Goal: Task Accomplishment & Management: Complete application form

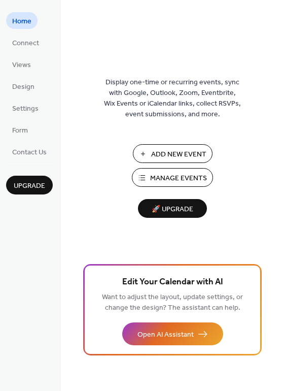
click at [172, 152] on span "Add New Event" at bounding box center [178, 154] width 55 height 11
click at [162, 151] on span "Add New Event" at bounding box center [178, 154] width 55 height 11
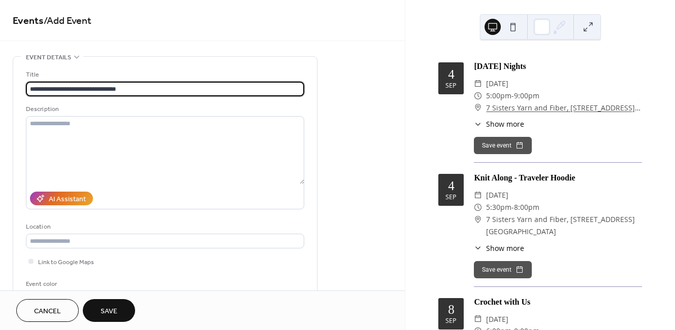
type input "**********"
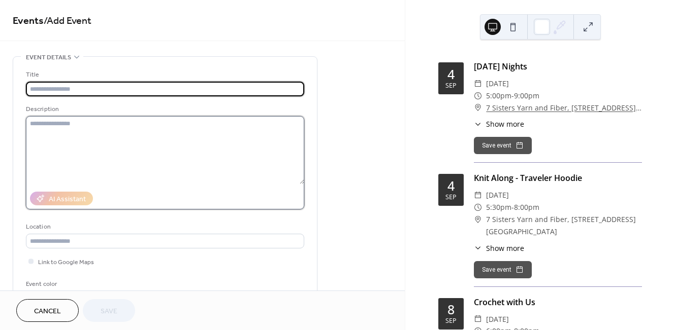
click at [82, 127] on textarea at bounding box center [165, 150] width 278 height 68
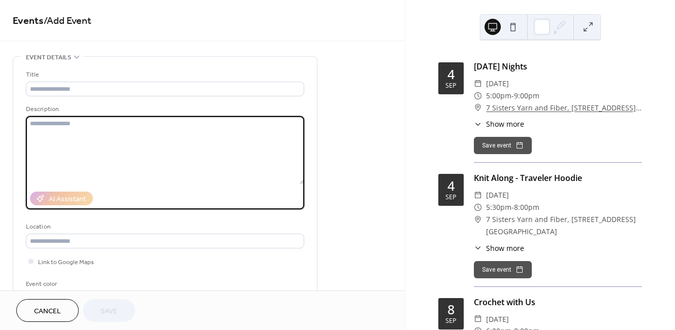
paste textarea "**********"
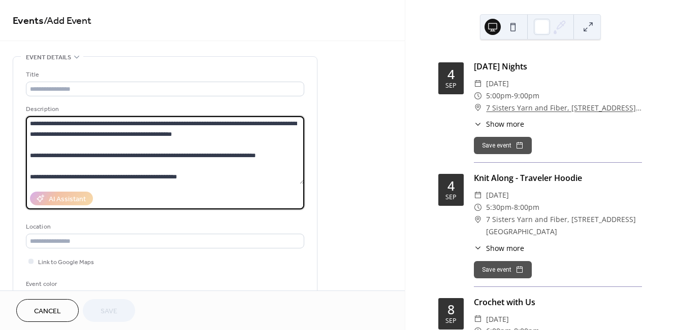
scroll to position [73, 0]
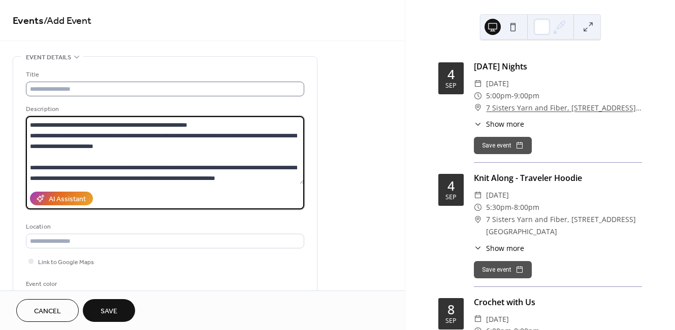
type textarea "**********"
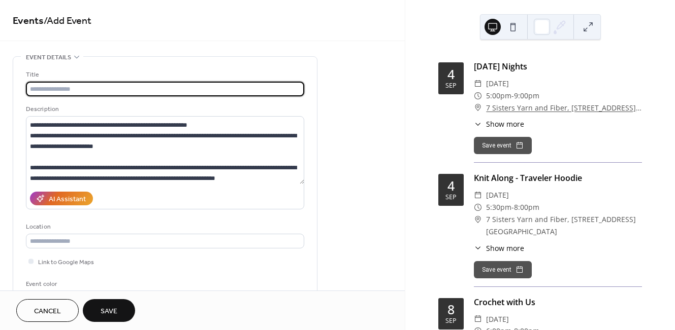
click at [82, 89] on input "text" at bounding box center [165, 89] width 278 height 15
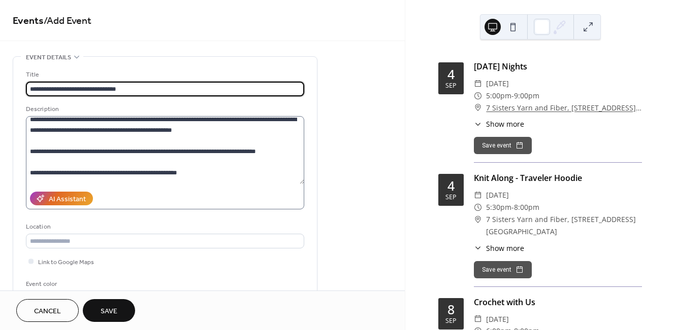
scroll to position [0, 0]
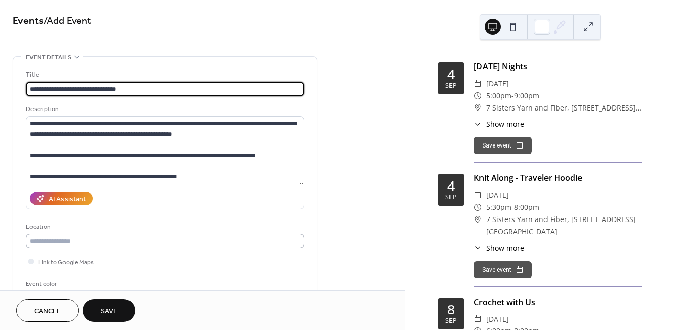
type input "**********"
click at [108, 245] on input "text" at bounding box center [165, 241] width 278 height 15
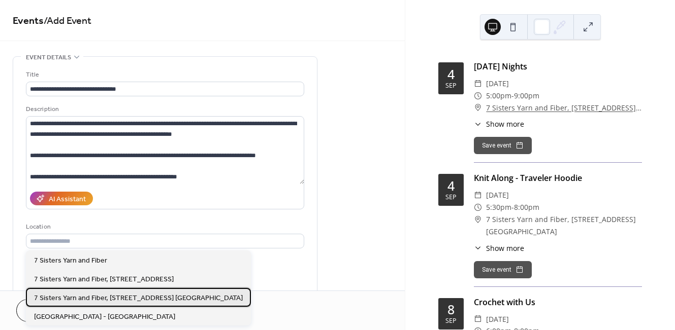
click at [123, 296] on span "7 Sisters Yarn and Fiber, 5817 South Lindbergh Blvd. St. Louis MO 63123" at bounding box center [138, 298] width 209 height 11
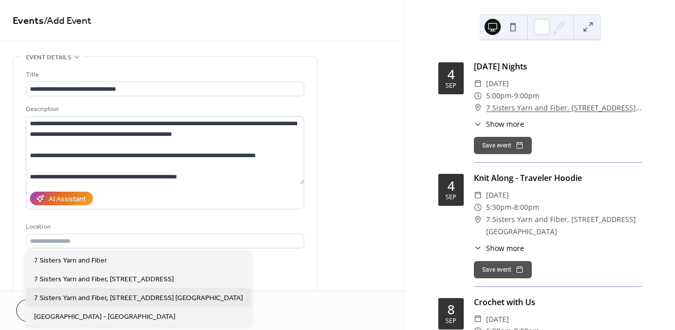
type input "**********"
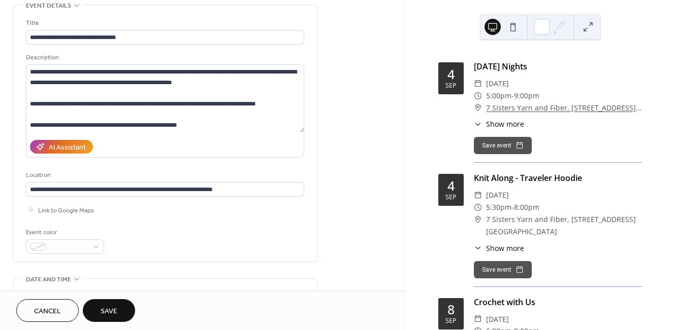
scroll to position [102, 0]
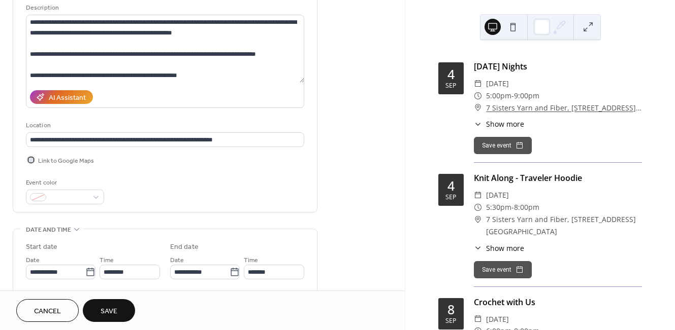
click at [32, 160] on div at bounding box center [30, 159] width 5 height 5
click at [91, 200] on div at bounding box center [65, 197] width 78 height 15
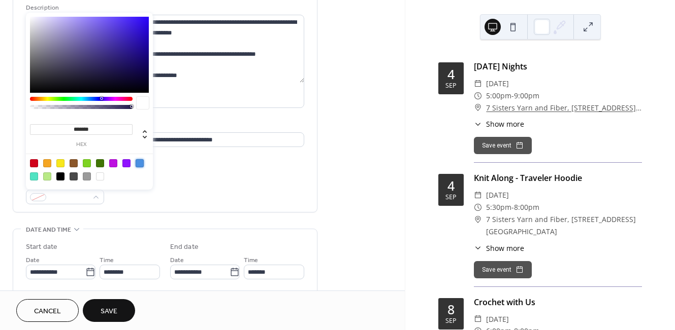
click at [136, 162] on div at bounding box center [140, 163] width 8 height 8
type input "*******"
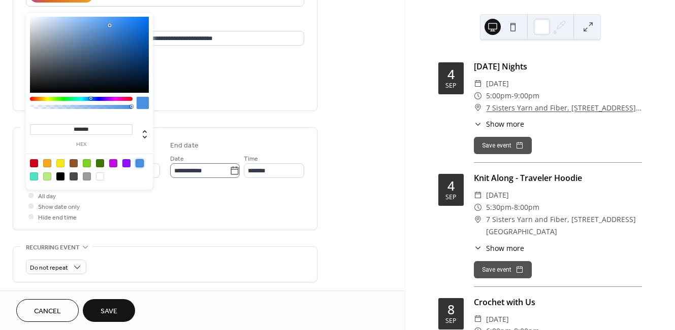
scroll to position [152, 0]
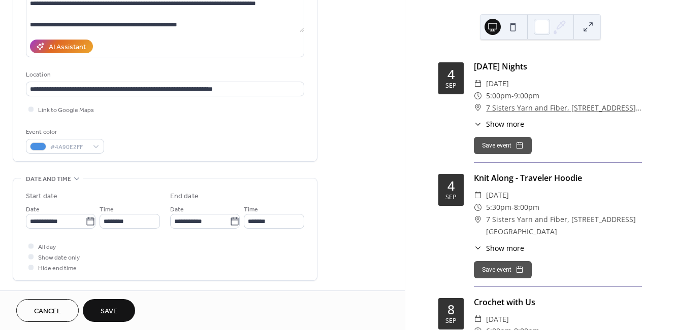
click at [348, 192] on div "**********" at bounding box center [202, 291] width 405 height 774
click at [80, 221] on input "**********" at bounding box center [55, 221] width 59 height 15
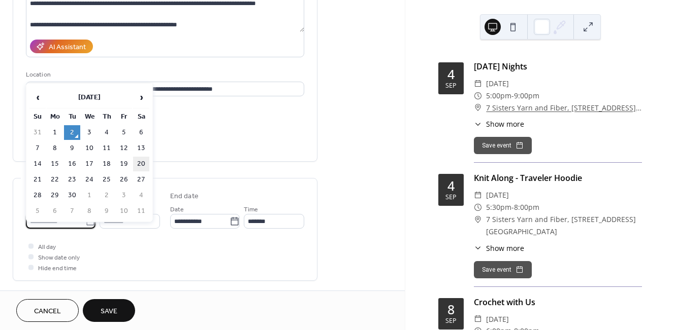
click at [139, 163] on td "20" at bounding box center [141, 164] width 16 height 15
type input "**********"
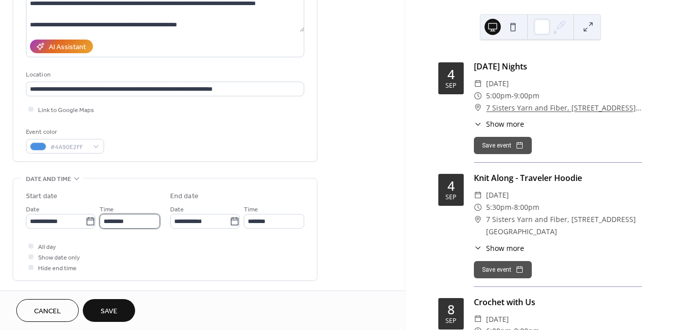
click at [114, 221] on input "********" at bounding box center [129, 221] width 60 height 15
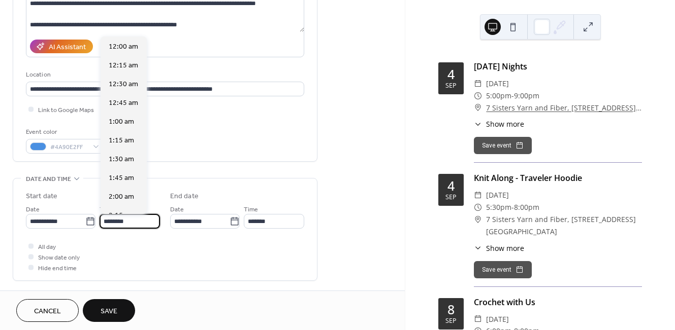
scroll to position [902, 0]
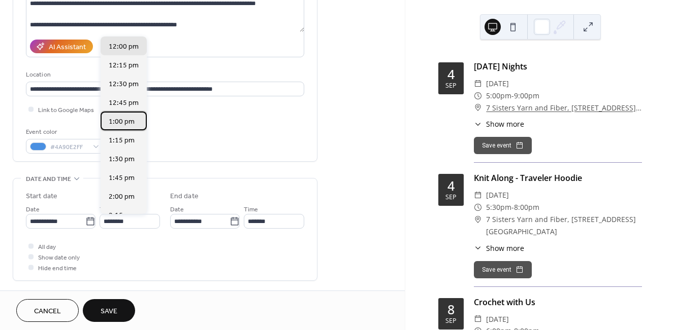
click at [117, 122] on span "1:00 pm" at bounding box center [122, 122] width 26 height 11
type input "*******"
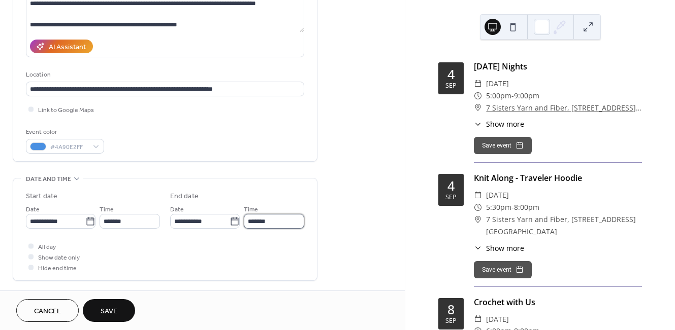
click at [263, 217] on input "*******" at bounding box center [274, 221] width 60 height 15
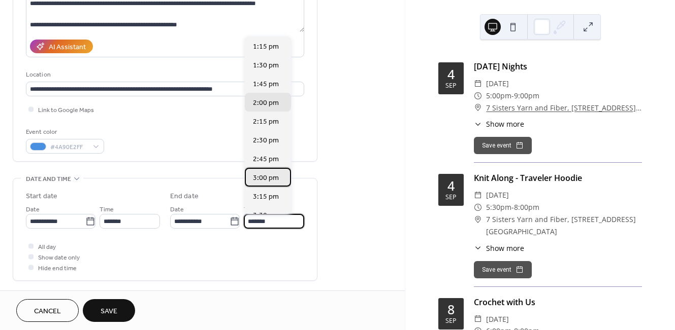
click at [269, 179] on span "3:00 pm" at bounding box center [266, 178] width 26 height 11
type input "*******"
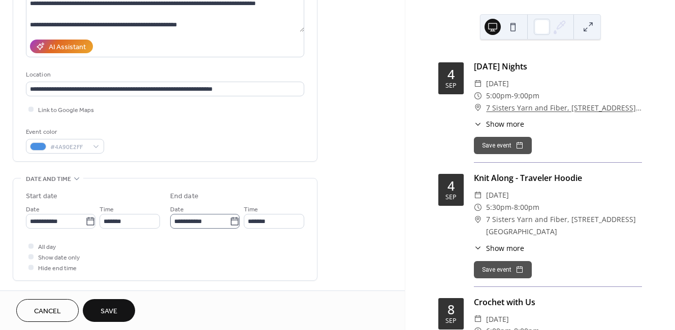
click at [230, 223] on icon at bounding box center [234, 222] width 10 height 10
click at [229, 223] on input "**********" at bounding box center [199, 221] width 59 height 15
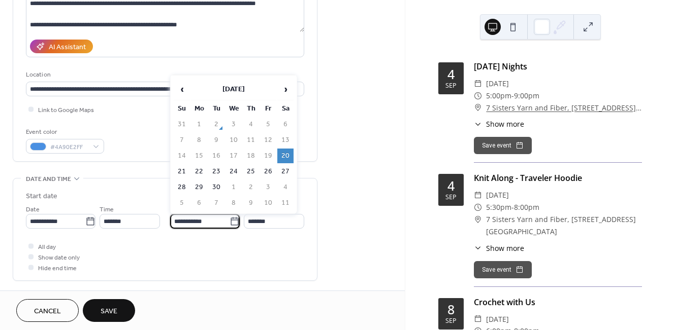
click at [275, 246] on div "All day Show date only Hide end time" at bounding box center [165, 257] width 278 height 32
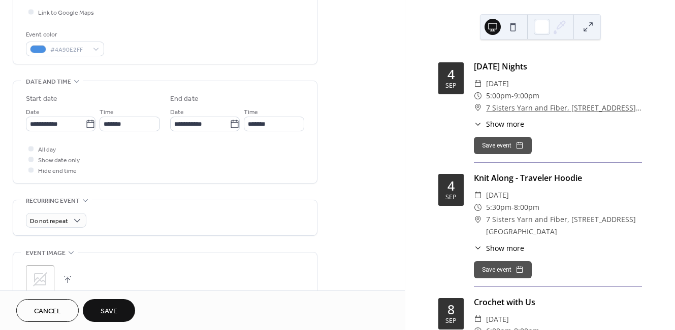
scroll to position [254, 0]
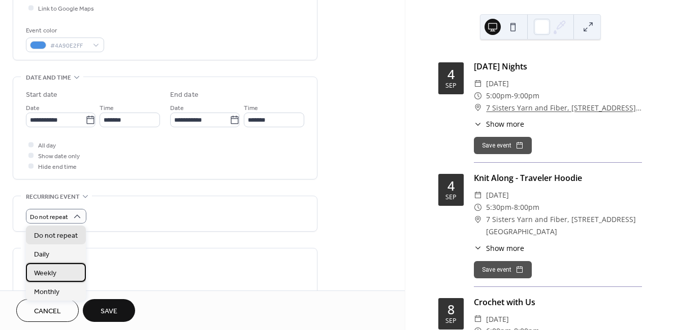
click at [53, 273] on span "Weekly" at bounding box center [45, 274] width 22 height 11
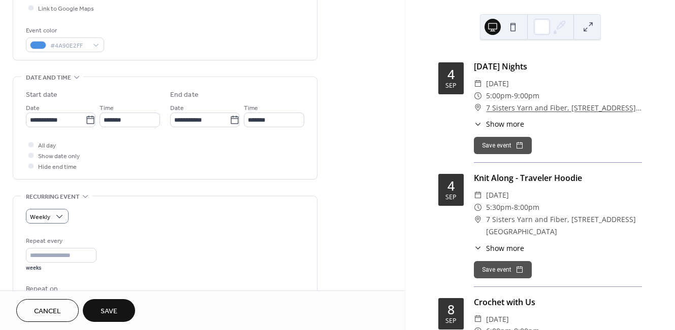
scroll to position [305, 0]
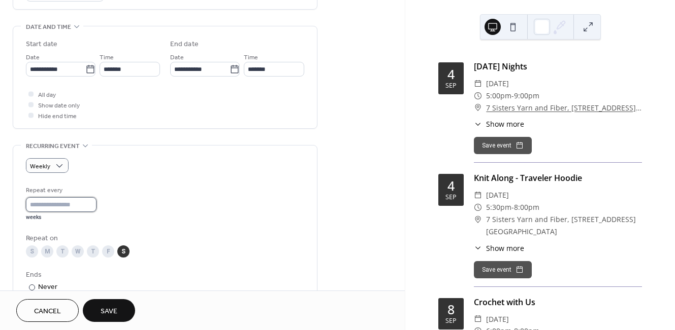
click at [46, 207] on input "*" at bounding box center [61, 204] width 71 height 15
click at [147, 206] on div "Repeat every * weeks" at bounding box center [165, 203] width 278 height 36
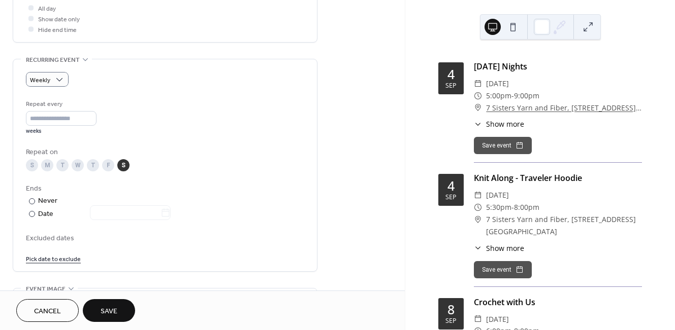
scroll to position [406, 0]
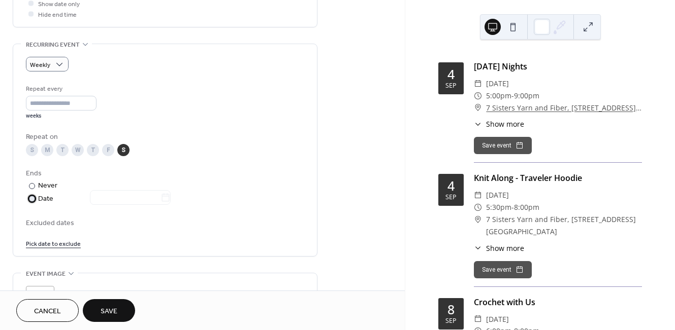
click at [48, 201] on div "Date" at bounding box center [104, 199] width 132 height 12
click at [106, 197] on input "text" at bounding box center [125, 197] width 71 height 15
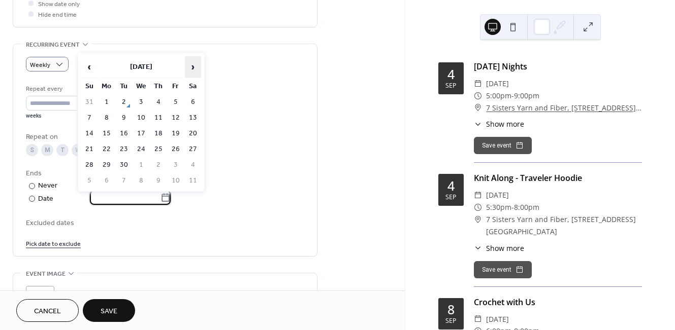
click at [194, 68] on span "›" at bounding box center [192, 67] width 15 height 20
click at [86, 117] on td "5" at bounding box center [89, 118] width 16 height 15
type input "**********"
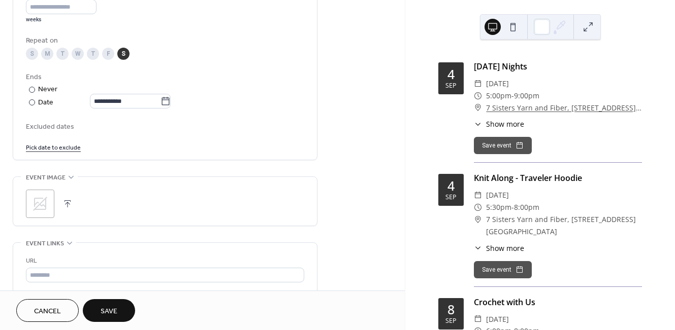
scroll to position [508, 0]
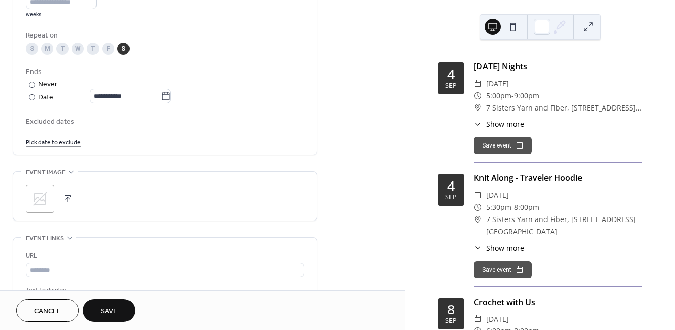
click at [47, 198] on icon at bounding box center [40, 199] width 16 height 16
click at [122, 306] on button "Save" at bounding box center [109, 310] width 52 height 23
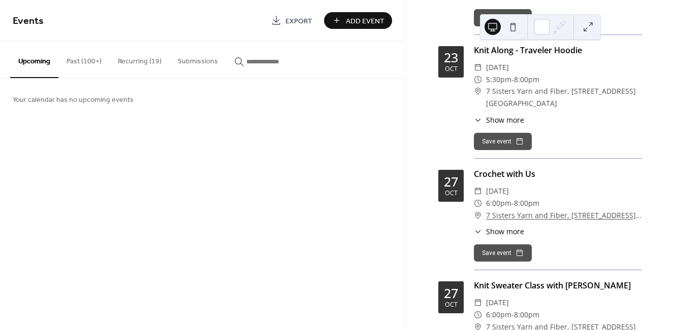
scroll to position [4568, 0]
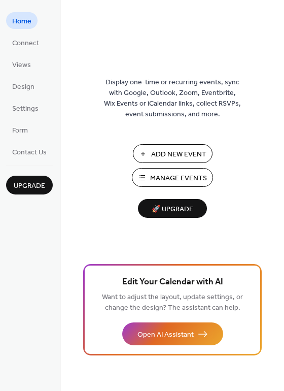
click at [160, 176] on span "Manage Events" at bounding box center [178, 178] width 57 height 11
click at [174, 176] on span "Manage Events" at bounding box center [178, 178] width 57 height 11
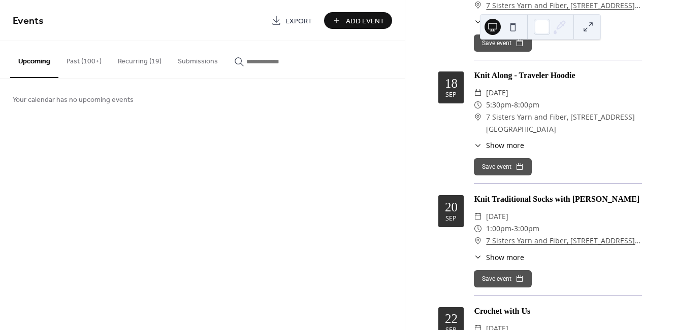
scroll to position [1167, 0]
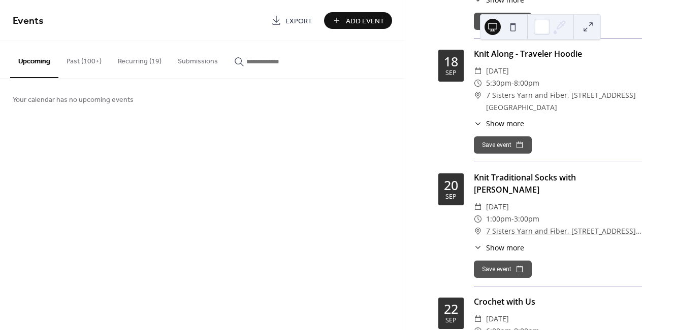
click at [581, 243] on div "​ Show more Register today for the next Traditional Socks with Martha class! Ha…" at bounding box center [558, 248] width 168 height 11
click at [587, 242] on div "Knit Traditional Socks with Martha ​ Saturday, September 20, 2025 ​ 1:00pm - 3:…" at bounding box center [558, 229] width 168 height 115
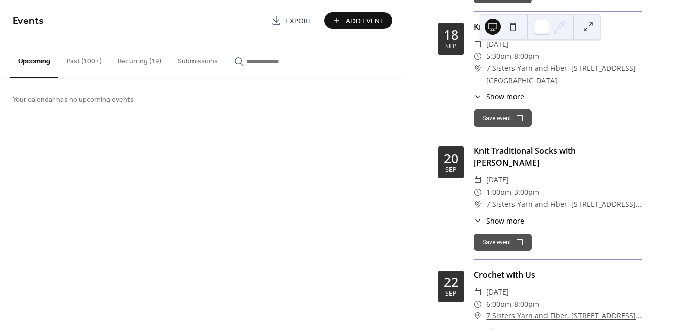
scroll to position [1218, 0]
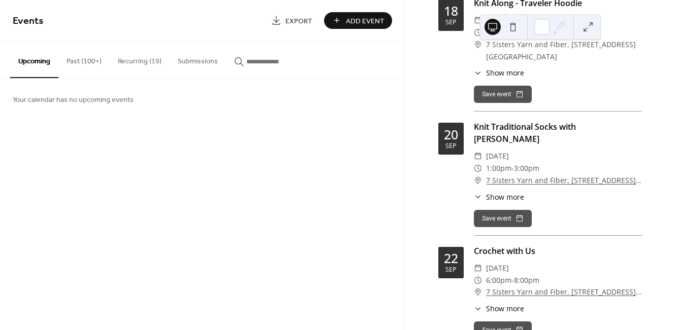
click at [524, 127] on div "Knit Traditional Socks with Martha" at bounding box center [558, 133] width 168 height 24
click at [629, 213] on div "Save event" at bounding box center [558, 218] width 168 height 17
click at [481, 193] on icon at bounding box center [478, 197] width 8 height 8
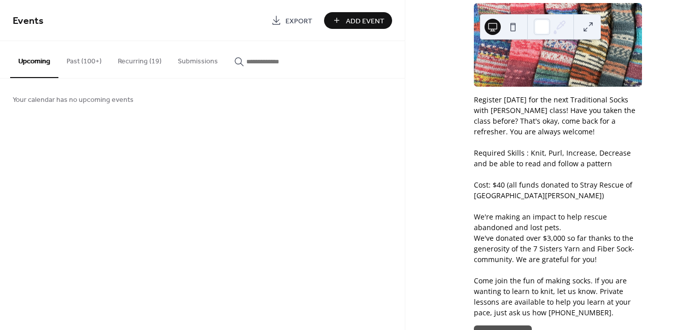
scroll to position [1421, 0]
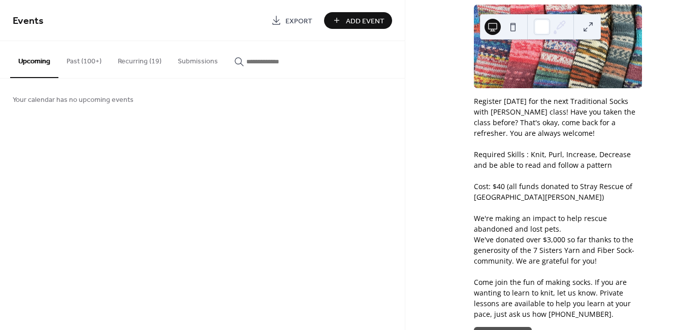
click at [516, 25] on button at bounding box center [513, 27] width 16 height 16
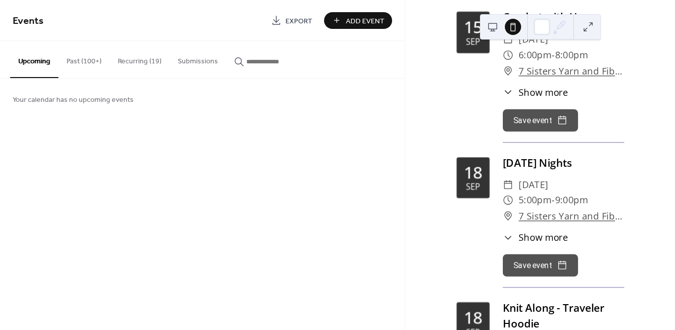
scroll to position [1374, 0]
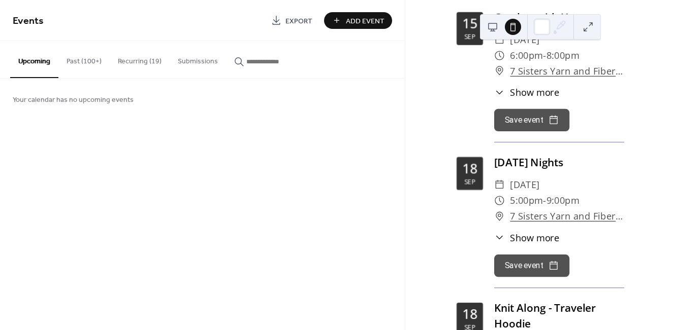
click at [492, 28] on button at bounding box center [492, 27] width 16 height 16
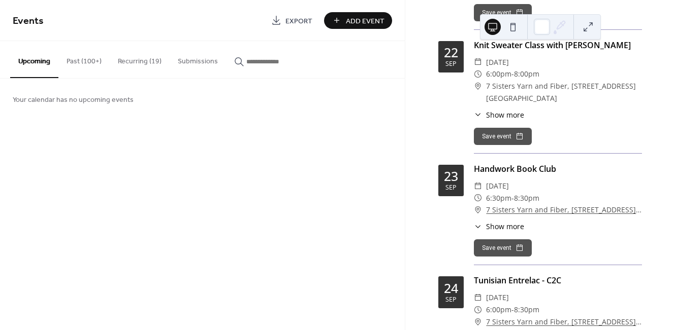
scroll to position [1882, 0]
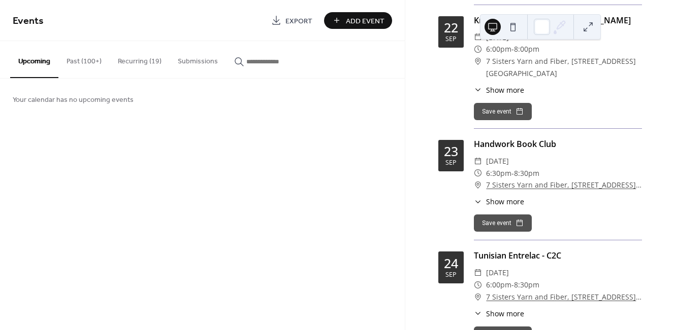
click at [188, 61] on button "Submissions" at bounding box center [198, 59] width 56 height 36
click at [39, 64] on button "Upcoming" at bounding box center [34, 59] width 48 height 36
click at [71, 57] on button "Past (100+)" at bounding box center [83, 59] width 51 height 36
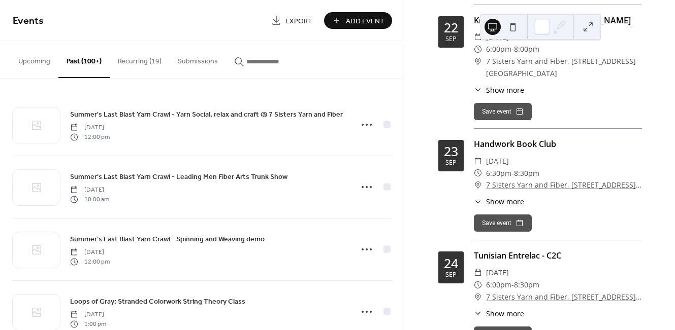
click at [38, 60] on button "Upcoming" at bounding box center [34, 59] width 48 height 36
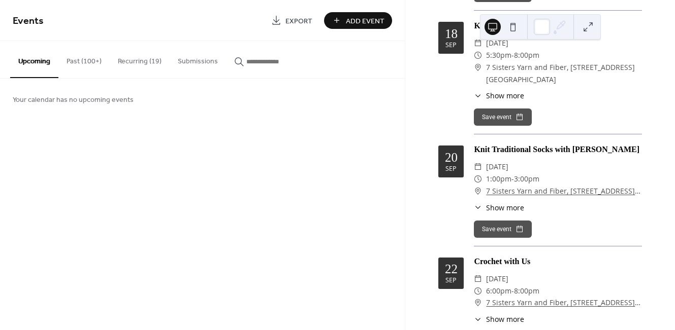
scroll to position [1218, 0]
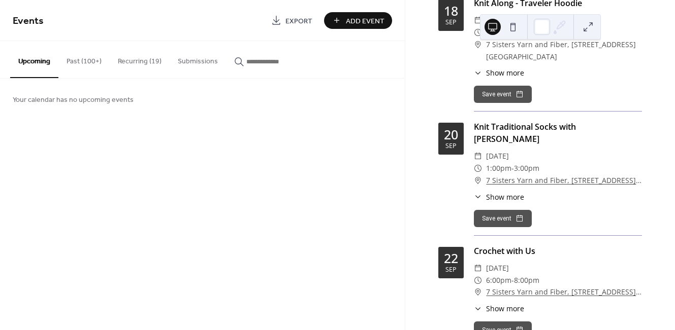
click at [589, 128] on div "Knit Traditional Socks with Martha" at bounding box center [558, 133] width 168 height 24
click at [629, 210] on div "Save event" at bounding box center [558, 218] width 168 height 17
click at [593, 24] on button at bounding box center [588, 27] width 16 height 16
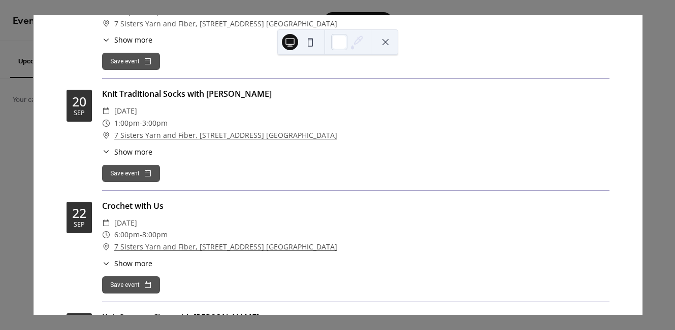
scroll to position [1182, 0]
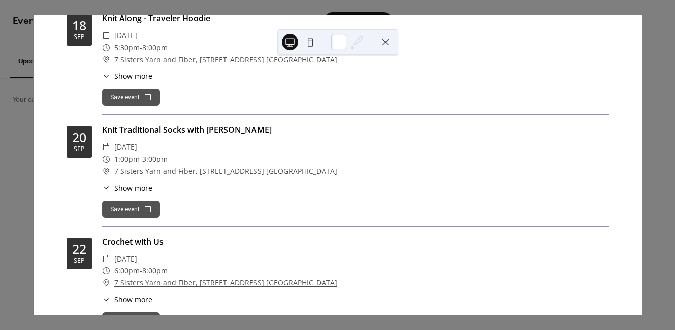
click at [236, 190] on div "​ Show more Register today for the next Traditional Socks with Martha class! Ha…" at bounding box center [355, 188] width 507 height 11
click at [79, 137] on div "20" at bounding box center [79, 137] width 14 height 13
click at [123, 188] on span "Show more" at bounding box center [133, 188] width 38 height 11
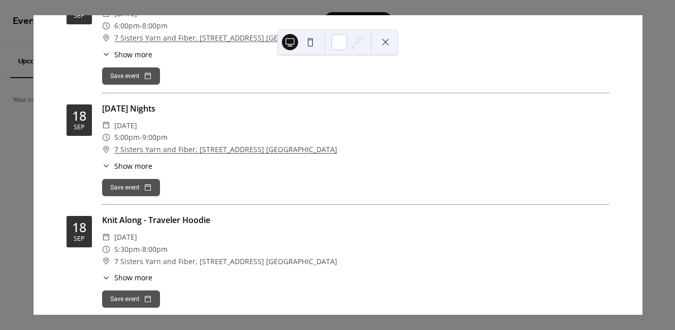
scroll to position [979, 0]
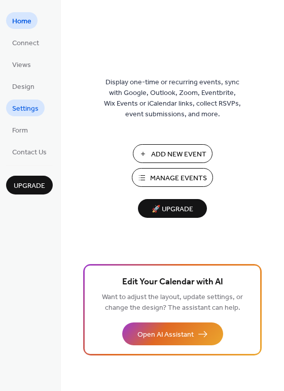
click at [34, 111] on span "Settings" at bounding box center [25, 109] width 26 height 11
